Goal: Task Accomplishment & Management: Use online tool/utility

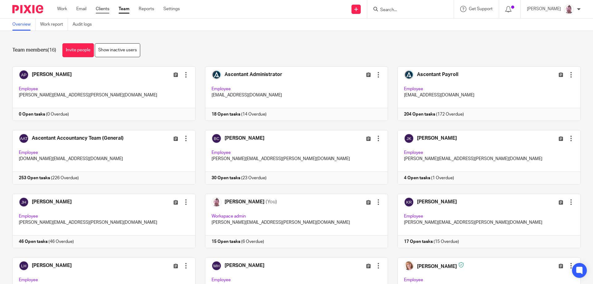
click at [98, 9] on link "Clients" at bounding box center [103, 9] width 14 height 6
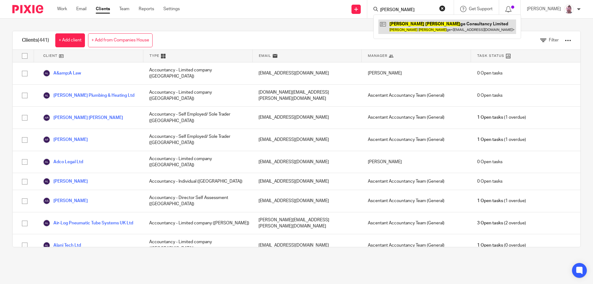
type input "peter rud"
click at [429, 25] on link at bounding box center [447, 26] width 138 height 14
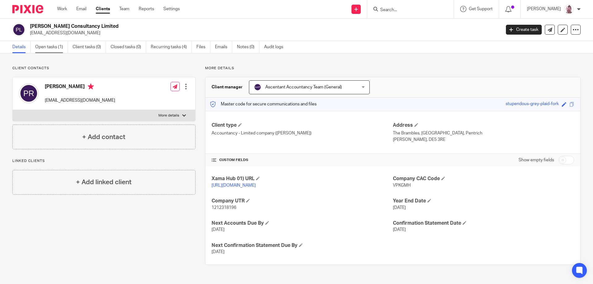
click at [59, 47] on link "Open tasks (1)" at bounding box center [51, 47] width 33 height 12
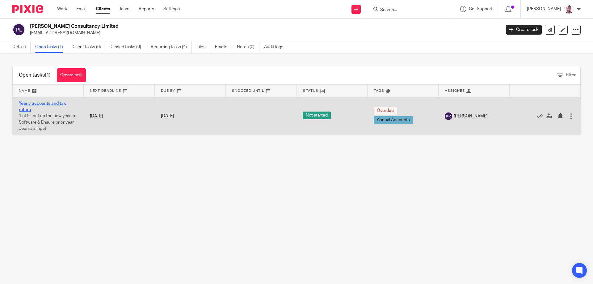
click at [39, 103] on link "Yearly accounts and tax return" at bounding box center [42, 106] width 47 height 10
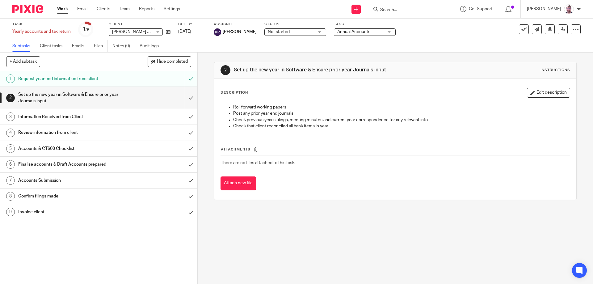
click at [125, 80] on div "Request year end information from client" at bounding box center [98, 78] width 160 height 9
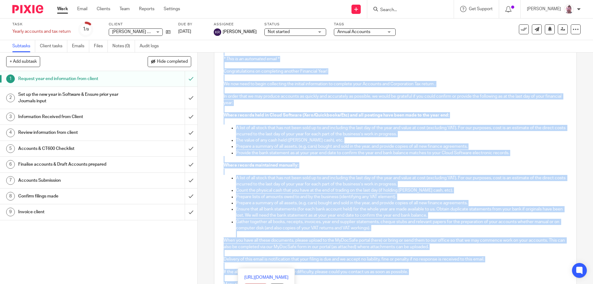
scroll to position [149, 0]
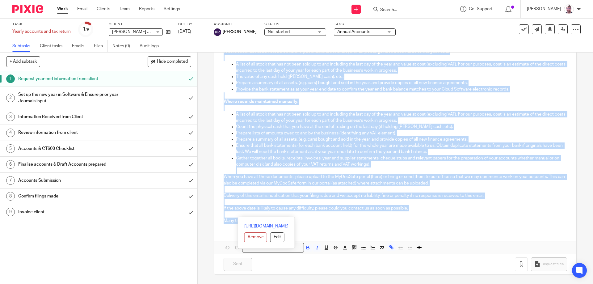
drag, startPoint x: 221, startPoint y: 81, endPoint x: 414, endPoint y: 218, distance: 236.8
click at [414, 218] on div "Dear [PERSON_NAME], * This is an automated email * Congratulations on completin…" at bounding box center [395, 100] width 362 height 255
copy div "Lore Ipsum, * Dolo si am consectet adipi * Elitseddoeiusmo te incididunt utlabo…"
click at [299, 32] on div "Not started Not started" at bounding box center [295, 31] width 62 height 7
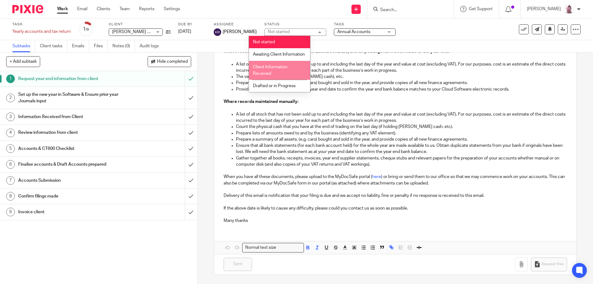
click at [296, 18] on div "Work Email Clients Team Reports Settings Work Email Clients Team Reports Settin…" at bounding box center [296, 9] width 593 height 19
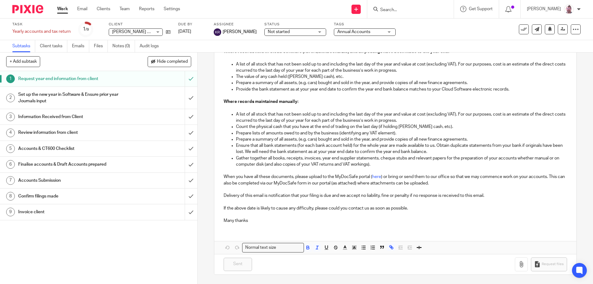
click at [285, 36] on div "Status Not started Not started Not started Awaiting Client Information Client I…" at bounding box center [295, 29] width 62 height 15
click at [289, 33] on span "Not started" at bounding box center [291, 32] width 46 height 6
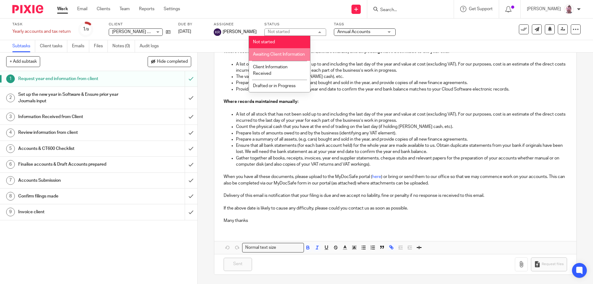
click at [368, 92] on p "Provide the bank statement as at your year end date to confirm the year end ban…" at bounding box center [401, 89] width 331 height 6
